Goal: Navigation & Orientation: Find specific page/section

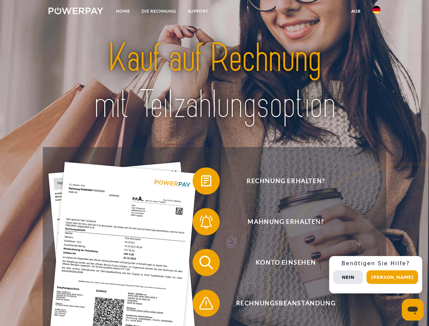
click at [76, 12] on img at bounding box center [76, 10] width 55 height 7
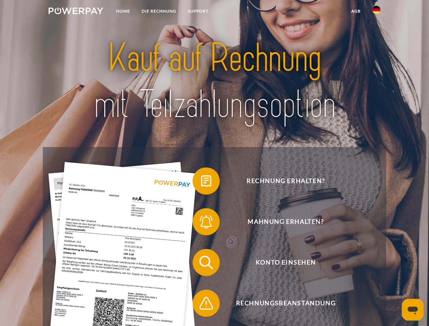
click at [377, 12] on img at bounding box center [377, 10] width 8 height 8
click at [356, 11] on link "agb" at bounding box center [356, 11] width 21 height 12
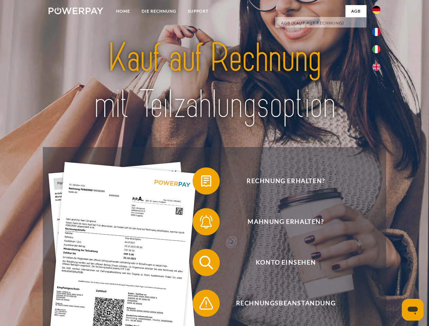
click at [201, 183] on span at bounding box center [196, 181] width 34 height 34
click at [201, 223] on span at bounding box center [196, 222] width 34 height 34
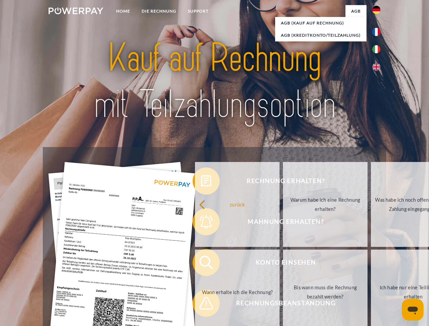
click at [283, 264] on link "Bis wann muss die Rechnung bezahlt werden?" at bounding box center [325, 292] width 85 height 85
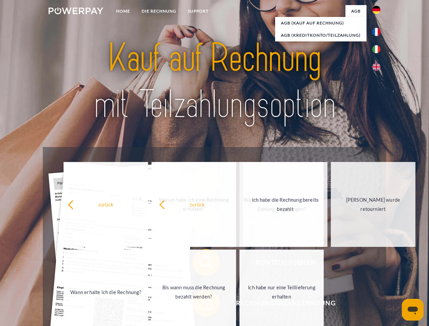
click at [201, 305] on span at bounding box center [196, 304] width 34 height 34
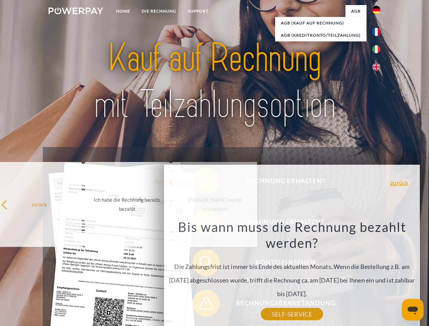
click at [378, 275] on div "Rechnung erhalten? Mahnung erhalten? Konto einsehen" at bounding box center [214, 283] width 343 height 272
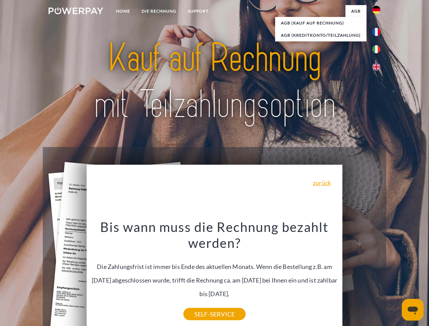
click at [362, 276] on span "Konto einsehen" at bounding box center [286, 262] width 167 height 27
click at [395, 277] on header "Home DIE RECHNUNG SUPPORT" at bounding box center [214, 234] width 429 height 469
